Goal: Information Seeking & Learning: Learn about a topic

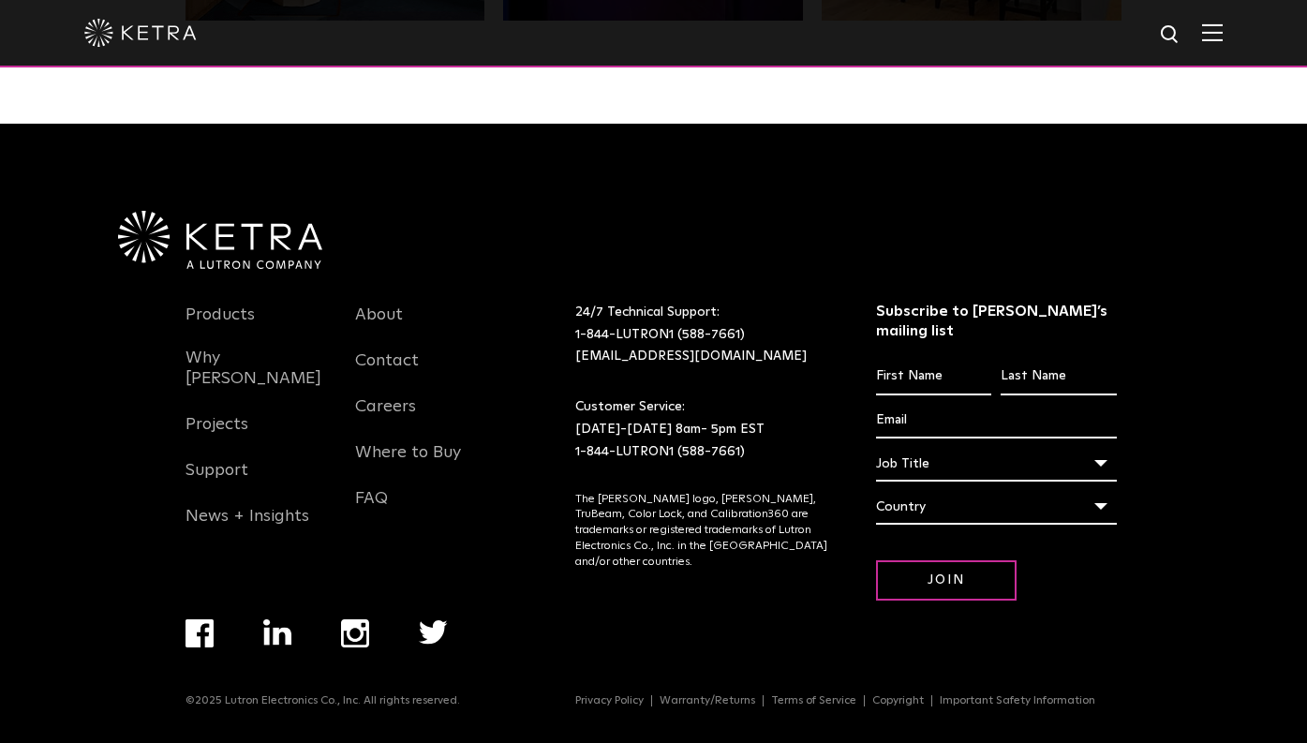
scroll to position [3932, 0]
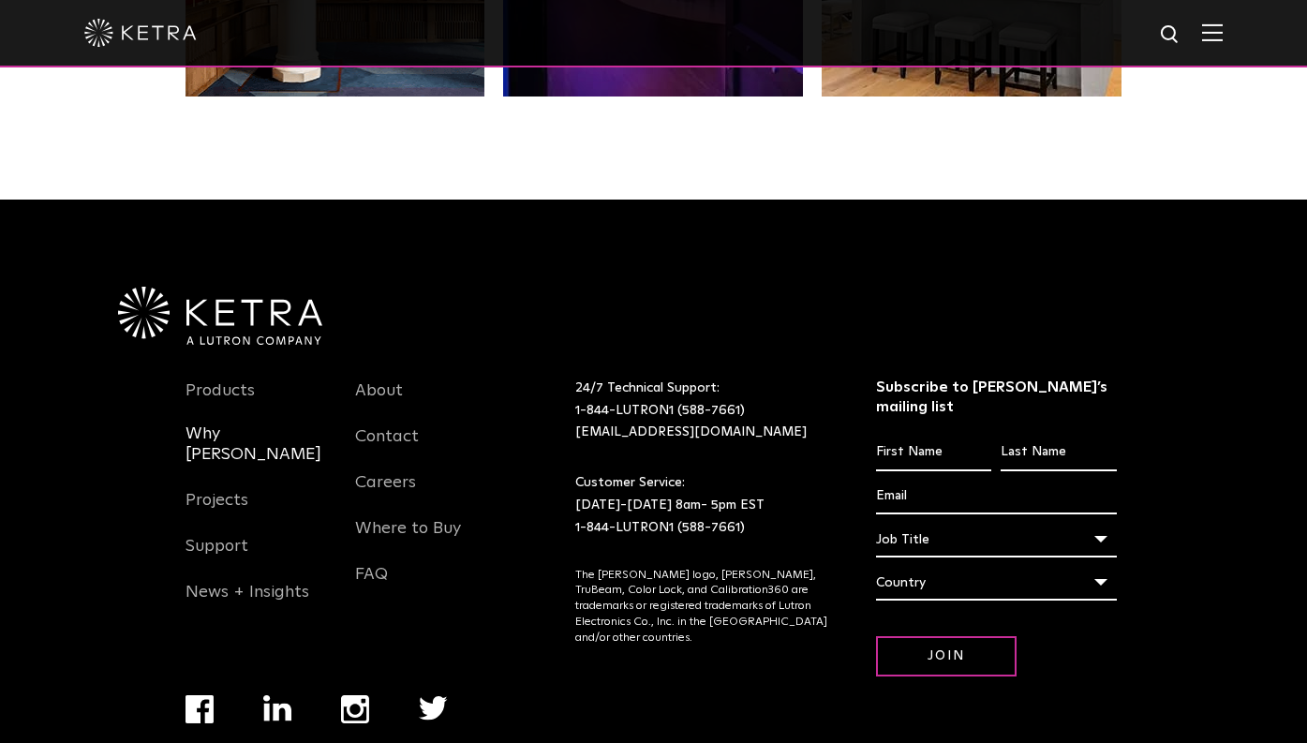
click at [230, 423] on link "Why [PERSON_NAME]" at bounding box center [256, 455] width 142 height 64
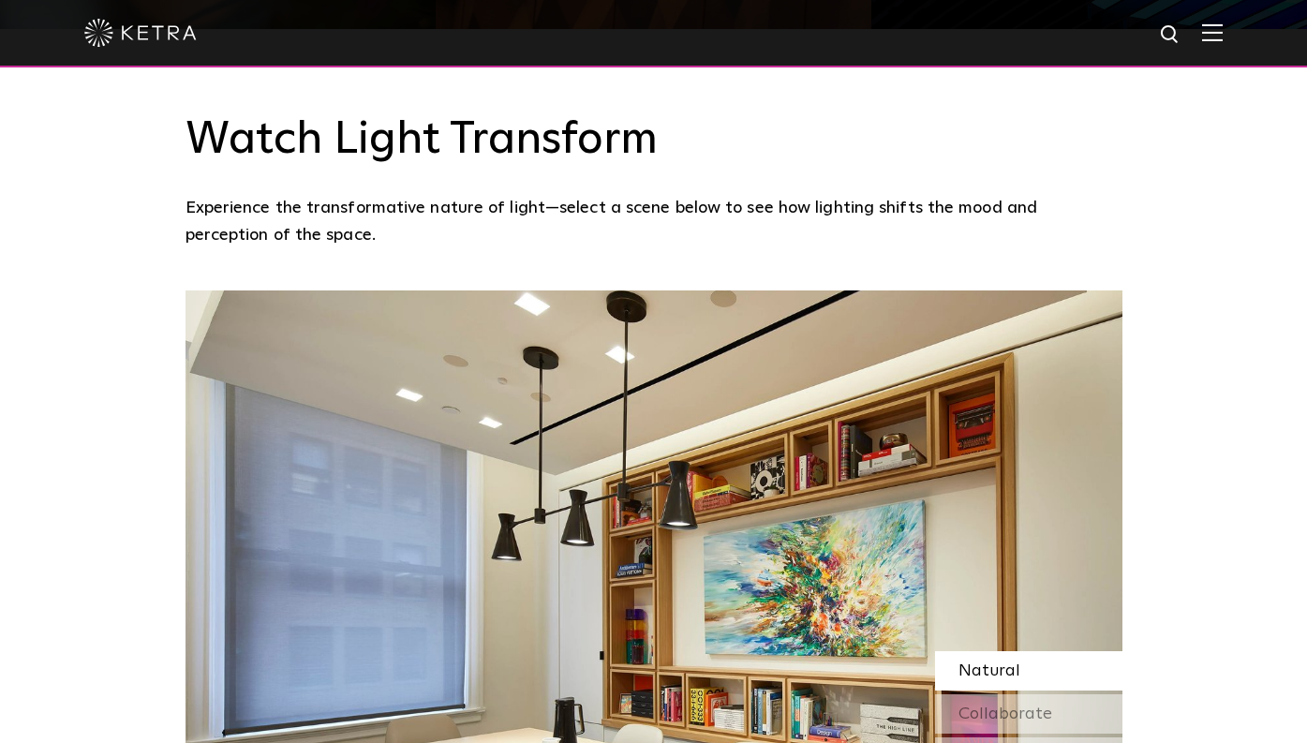
scroll to position [1434, 0]
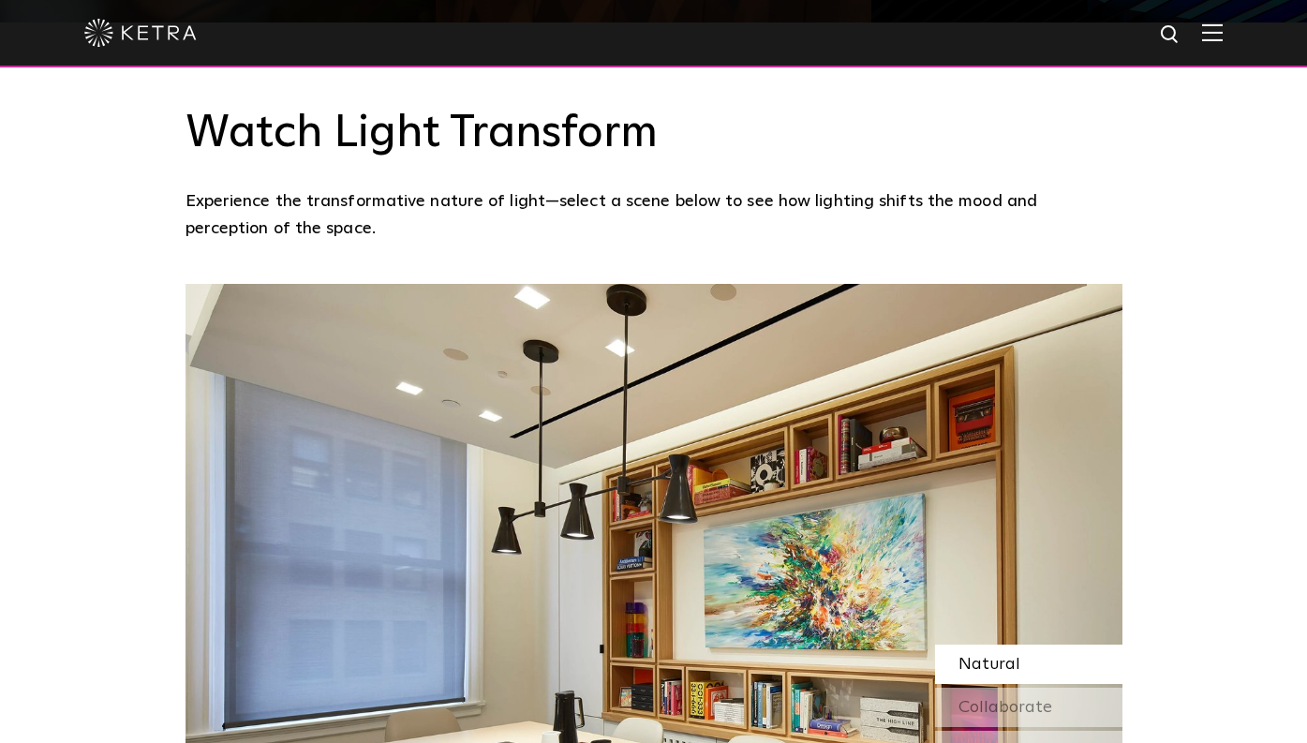
click at [986, 656] on span "Natural" at bounding box center [989, 664] width 62 height 17
click at [998, 699] on span "Collaborate" at bounding box center [1005, 707] width 94 height 17
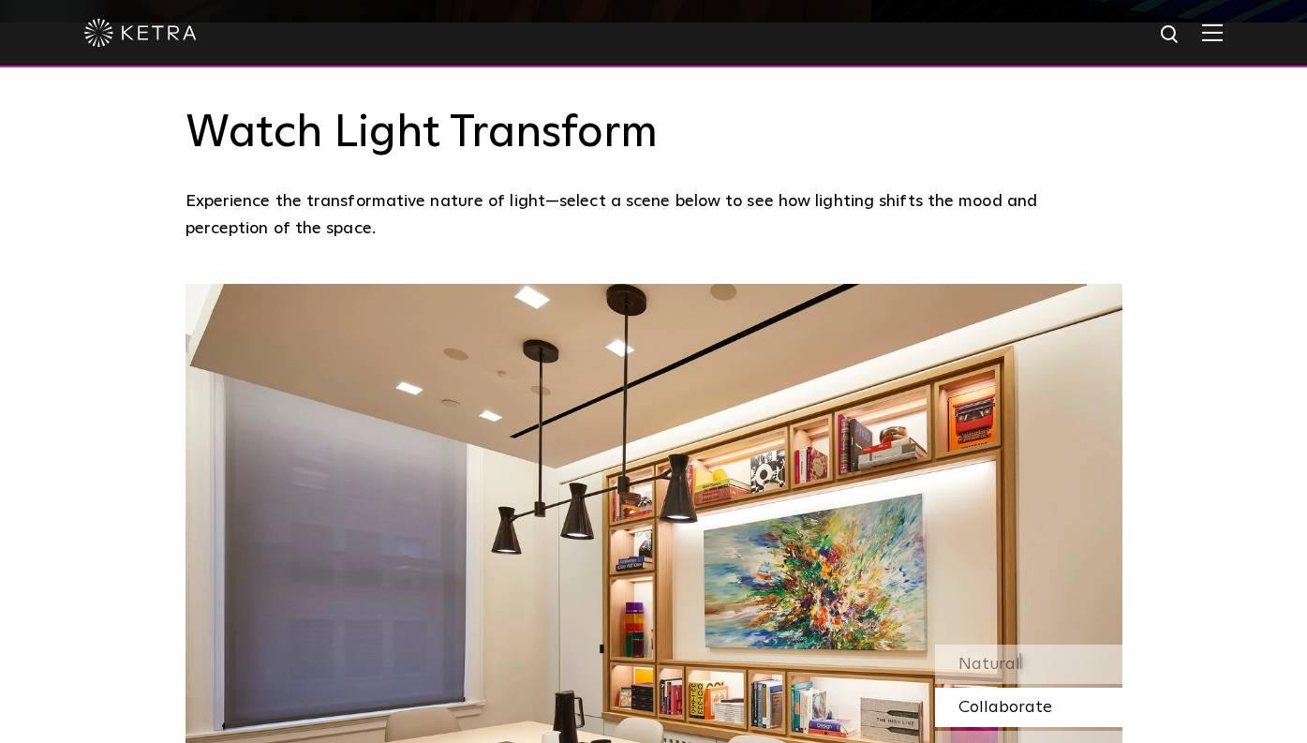
click at [992, 742] on span "Media" at bounding box center [982, 750] width 49 height 17
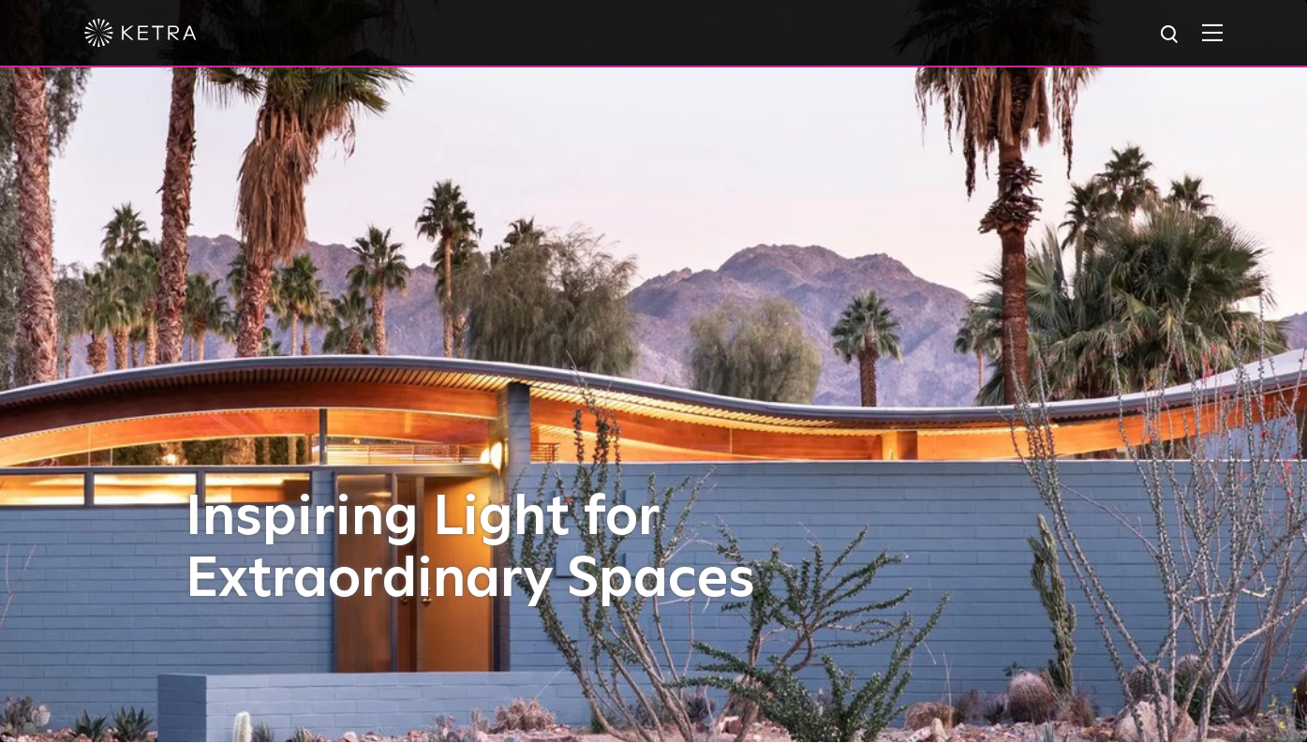
scroll to position [0, 0]
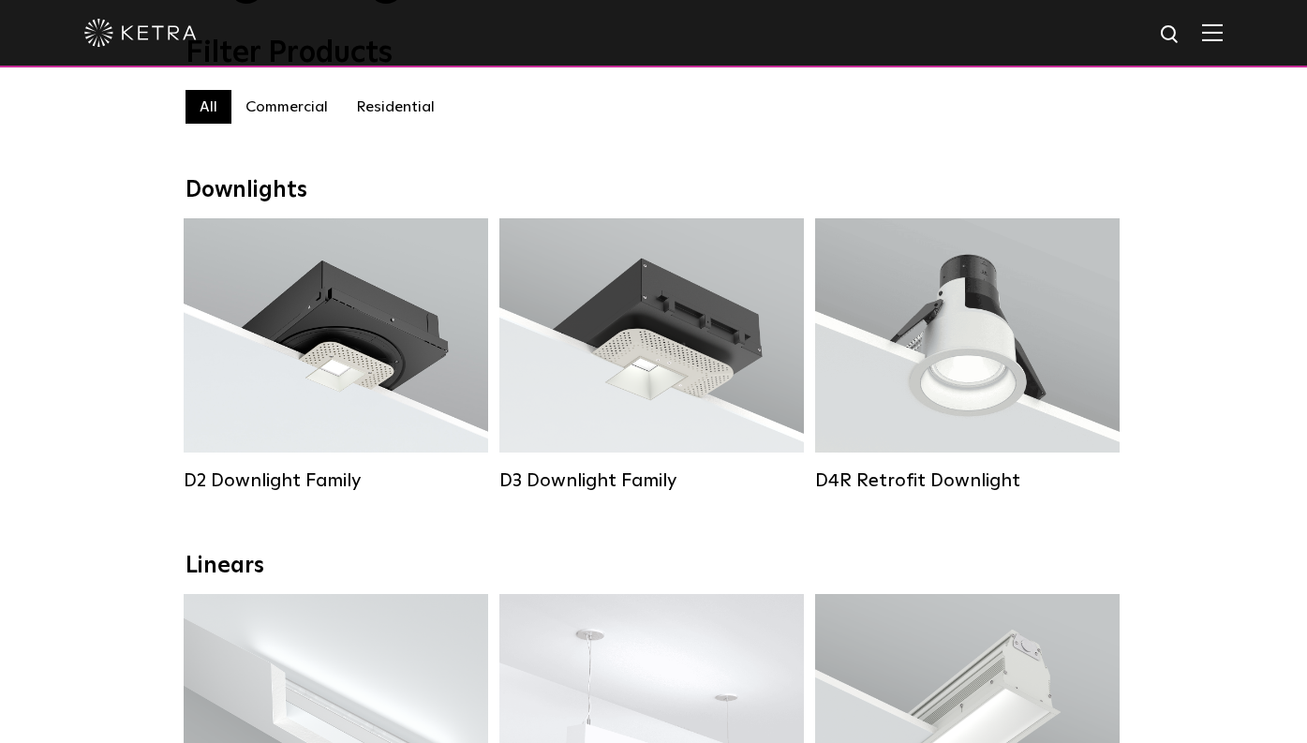
scroll to position [193, 0]
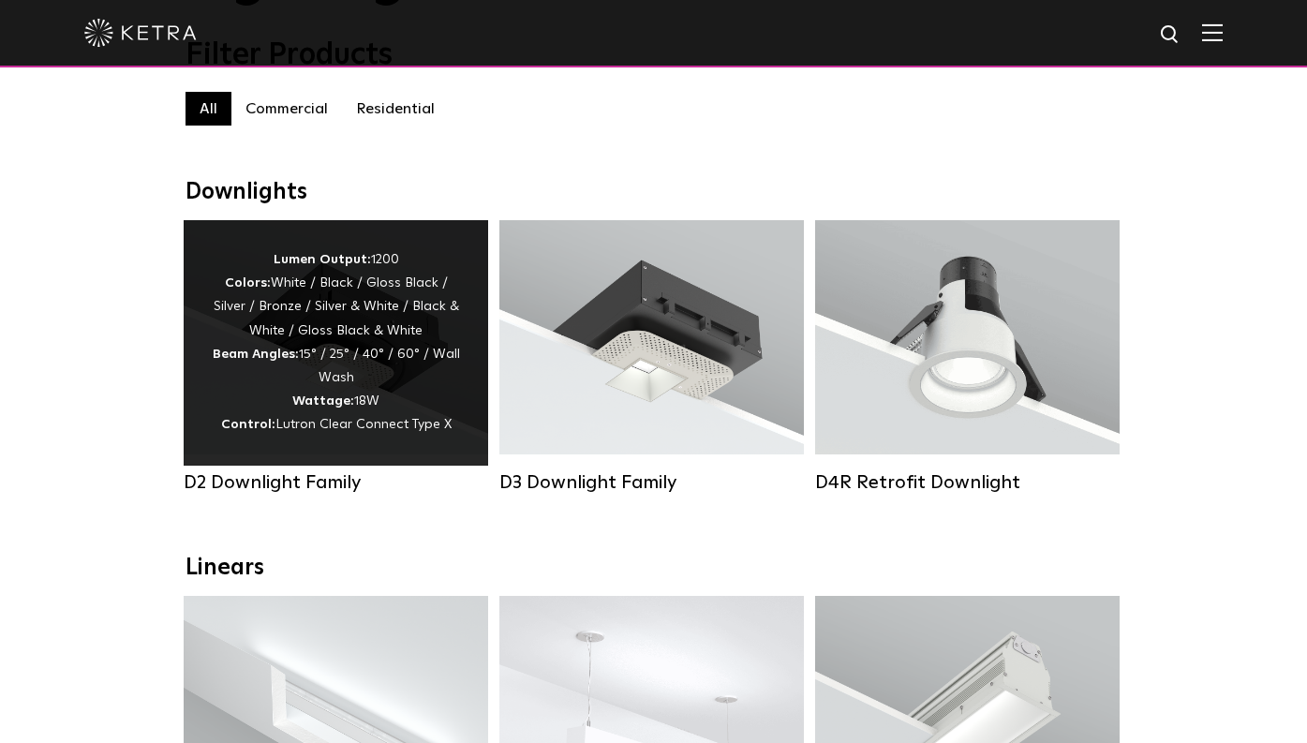
click at [293, 394] on strong "Wattage:" at bounding box center [323, 400] width 62 height 13
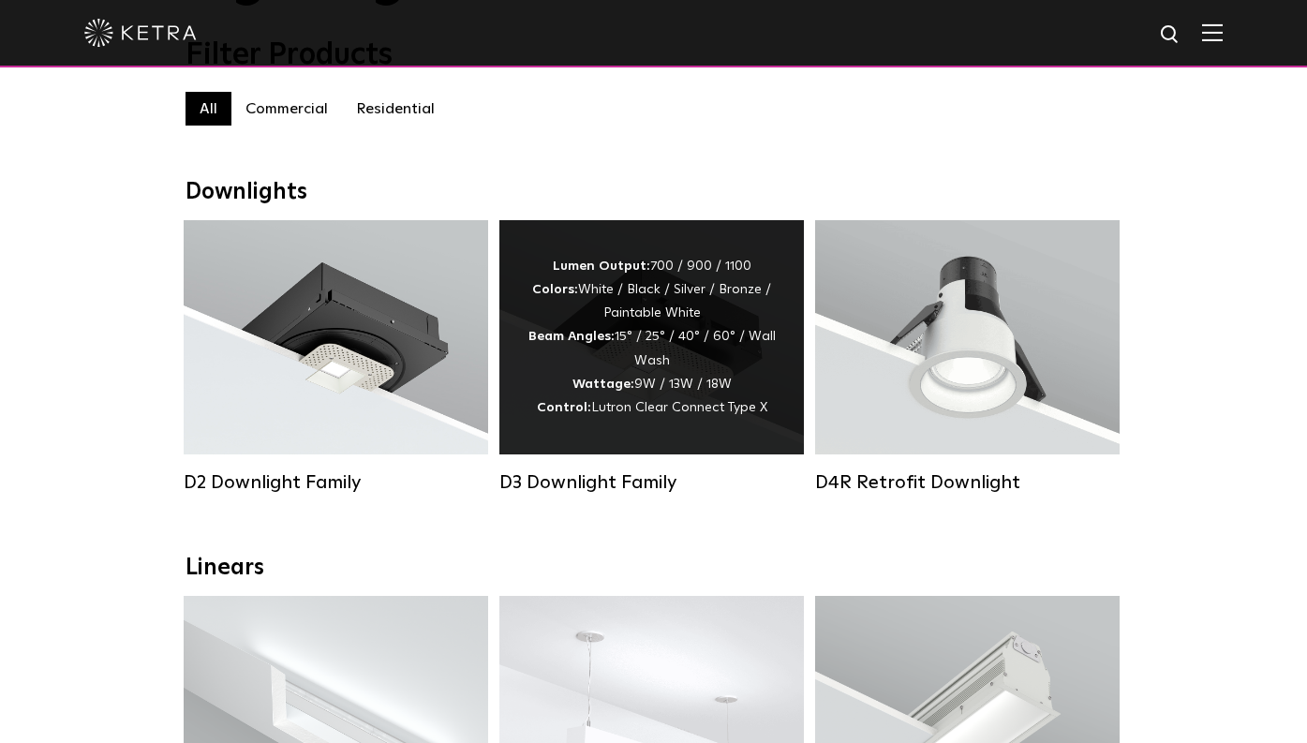
click at [562, 401] on strong "Control:" at bounding box center [564, 407] width 54 height 13
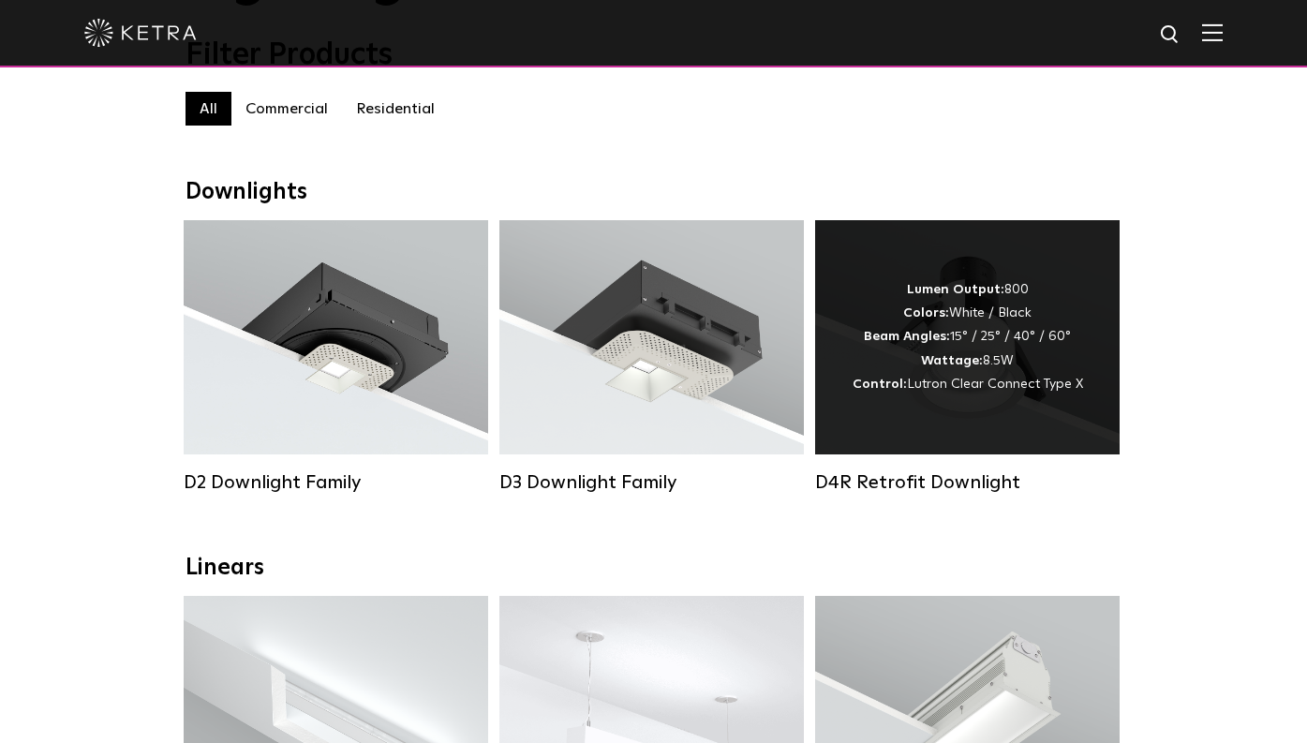
click at [962, 388] on span "Lutron Clear Connect Type X" at bounding box center [995, 383] width 176 height 13
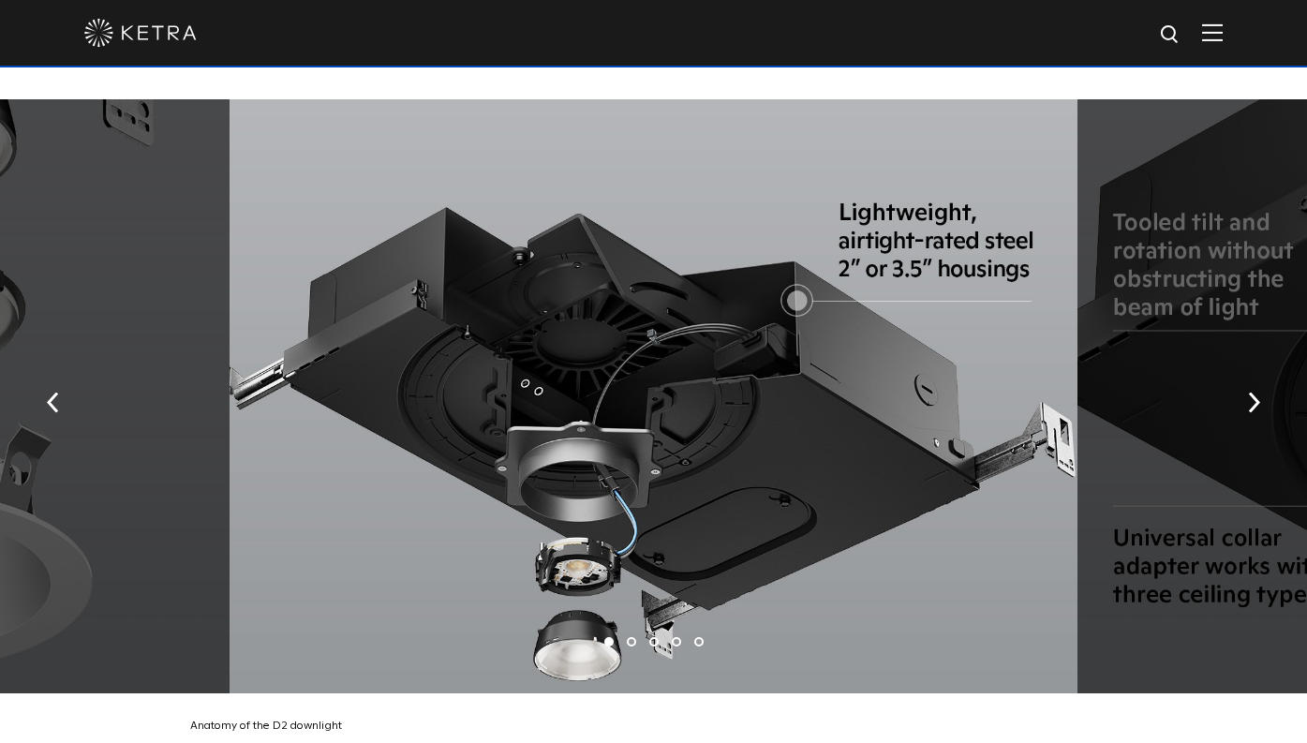
scroll to position [3099, 0]
click at [1249, 369] on button "button" at bounding box center [1254, 401] width 40 height 65
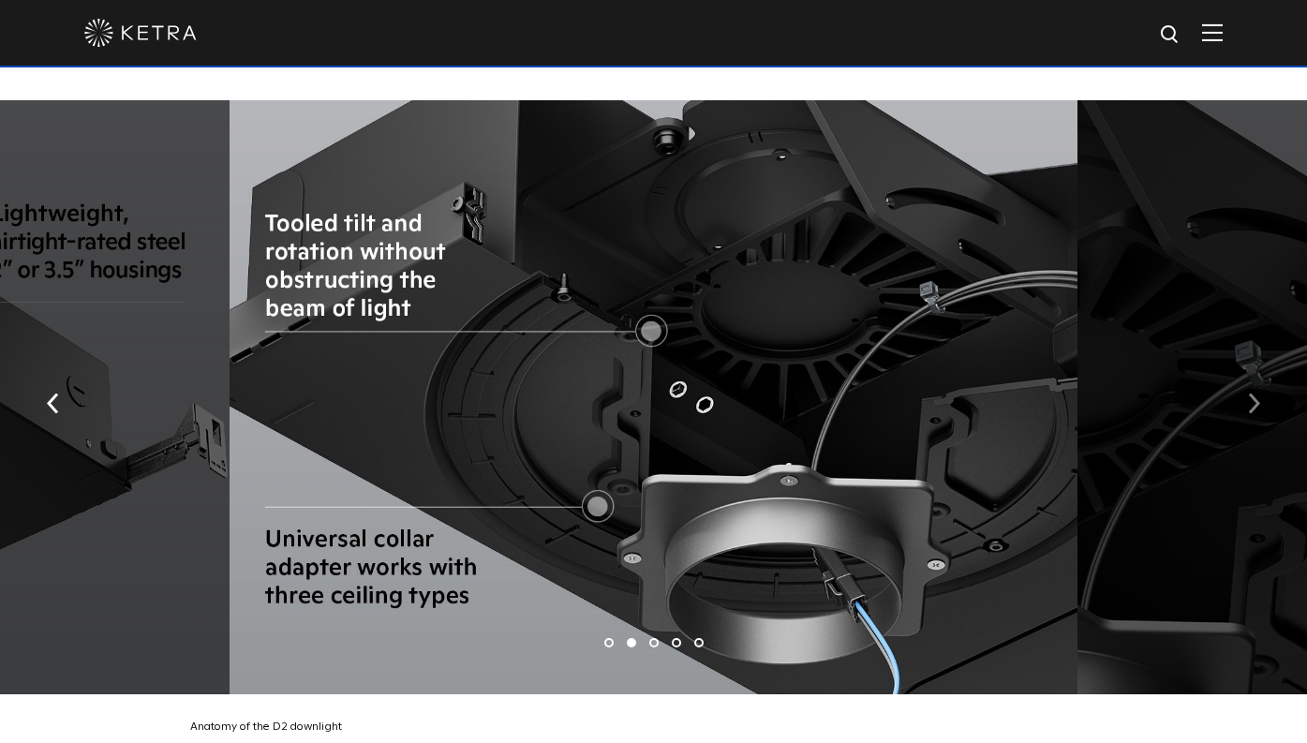
click at [1252, 369] on button "button" at bounding box center [1254, 401] width 40 height 65
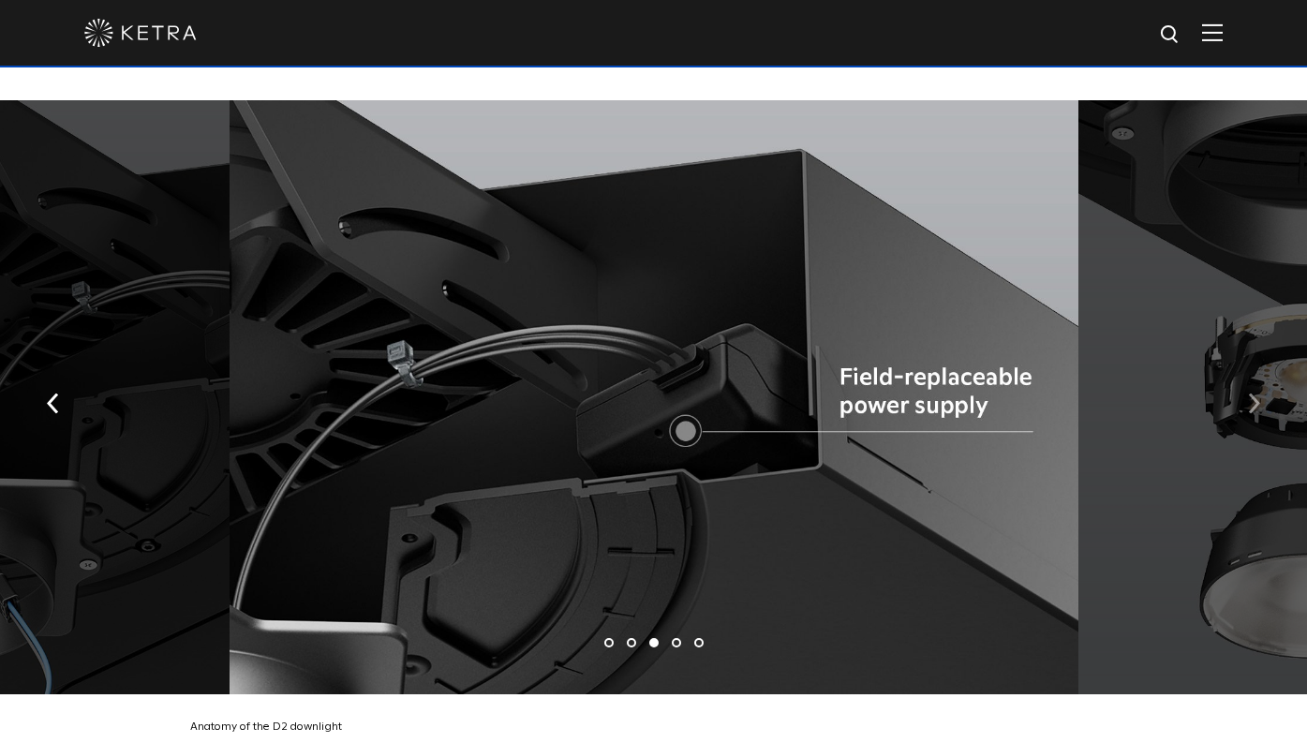
click at [1248, 392] on img "button" at bounding box center [1254, 402] width 12 height 21
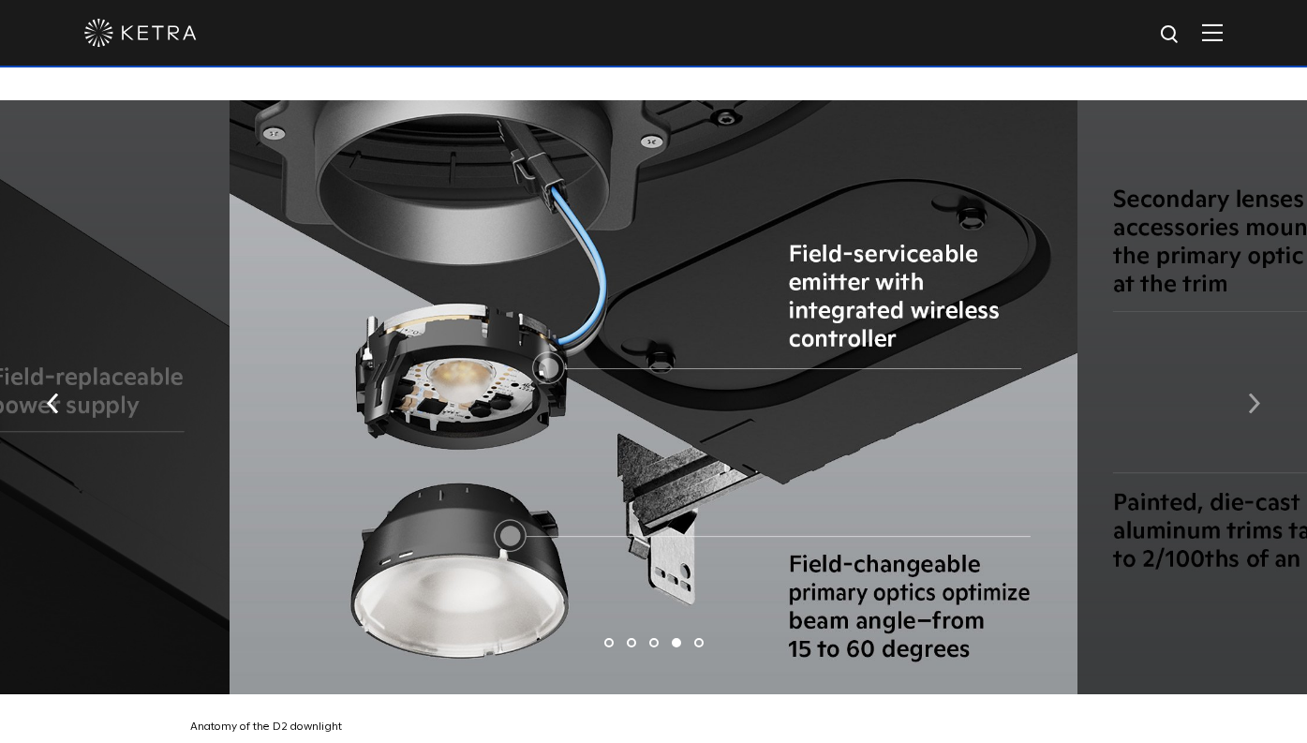
click at [1250, 392] on img "button" at bounding box center [1254, 402] width 12 height 21
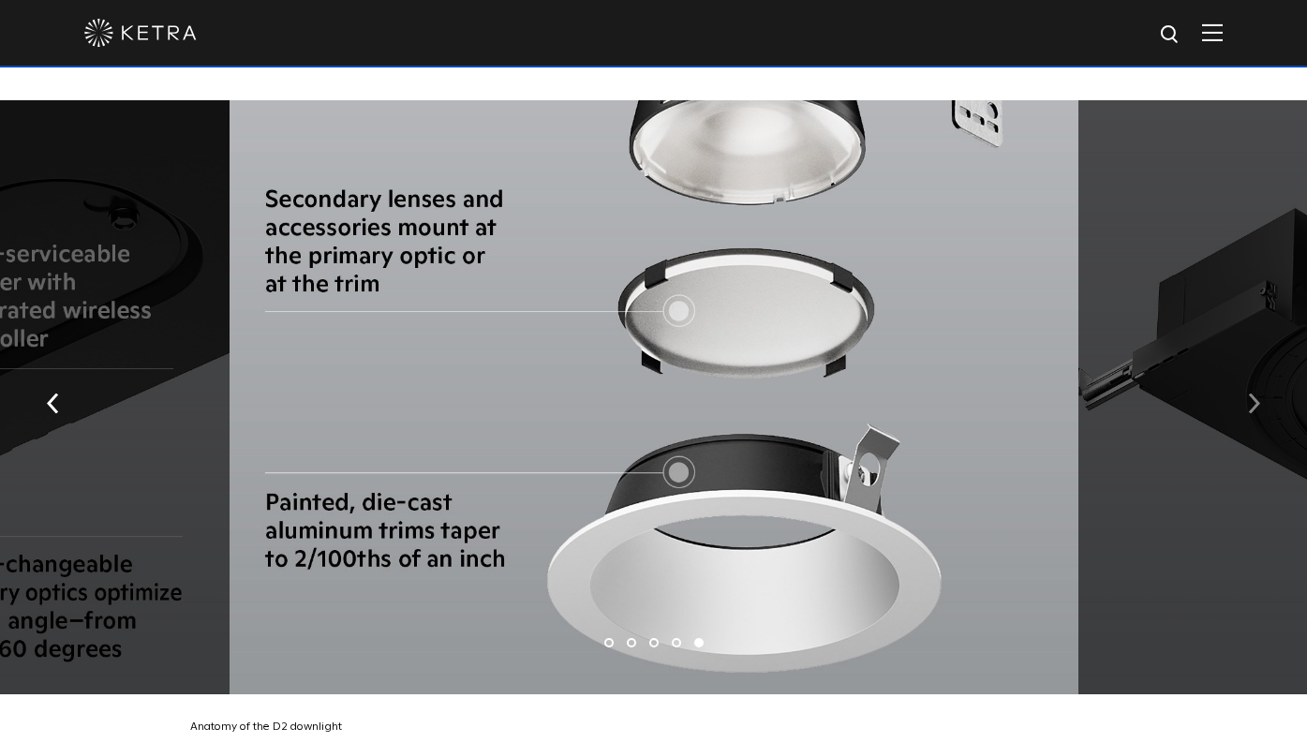
click at [1251, 392] on img "button" at bounding box center [1254, 402] width 12 height 21
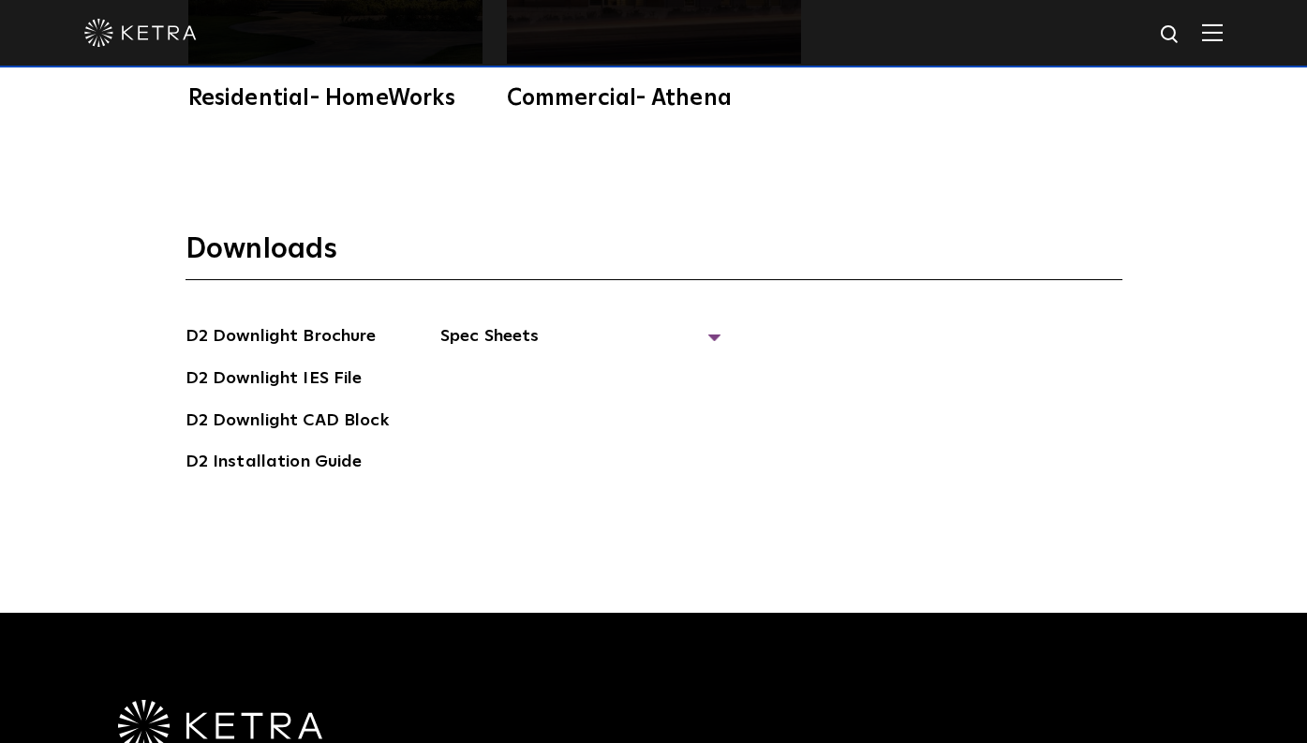
scroll to position [4960, 0]
